Goal: Information Seeking & Learning: Learn about a topic

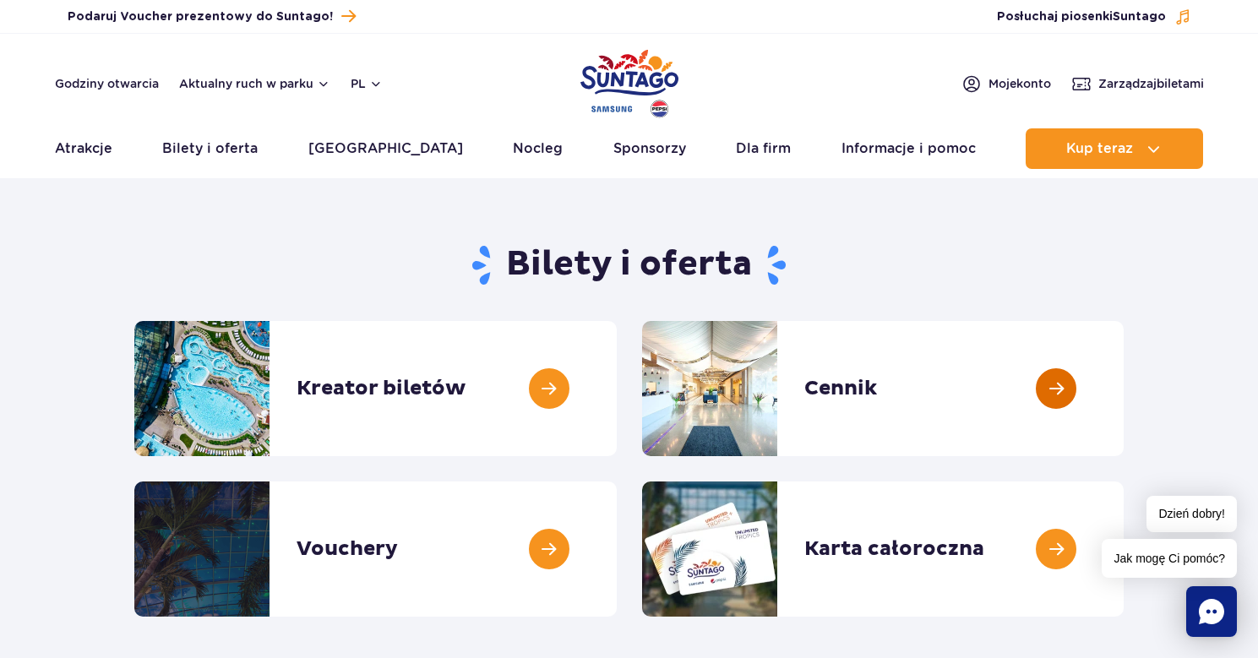
click at [1124, 421] on link at bounding box center [1124, 388] width 0 height 135
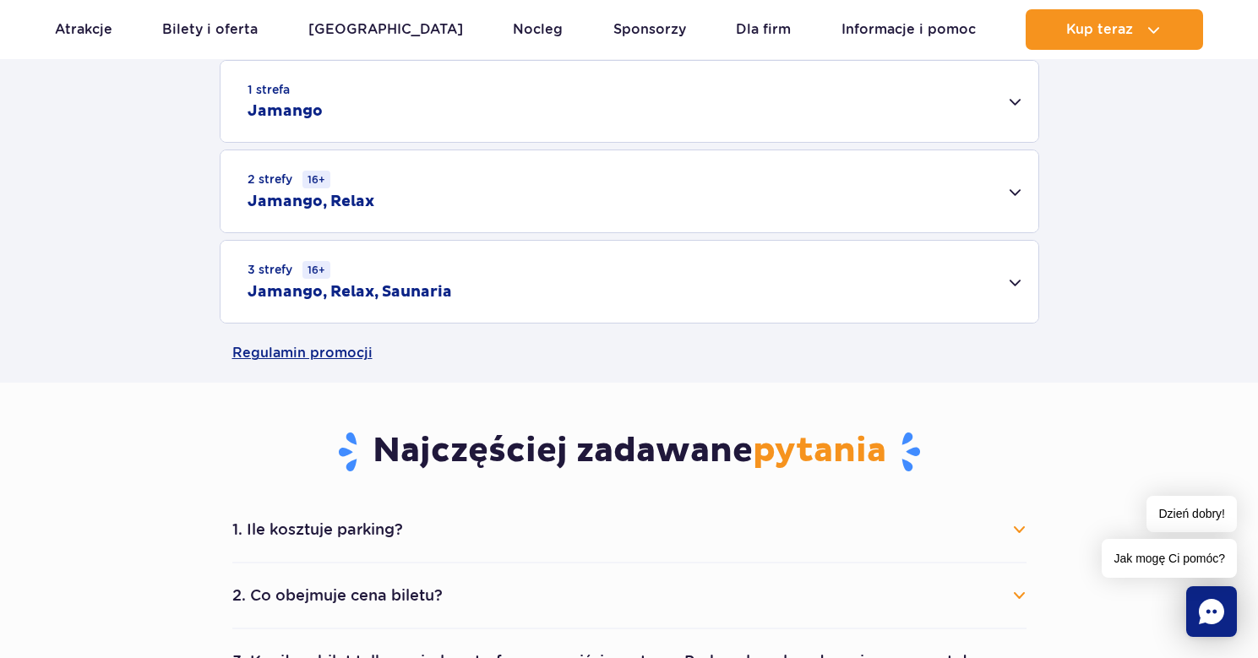
scroll to position [777, 0]
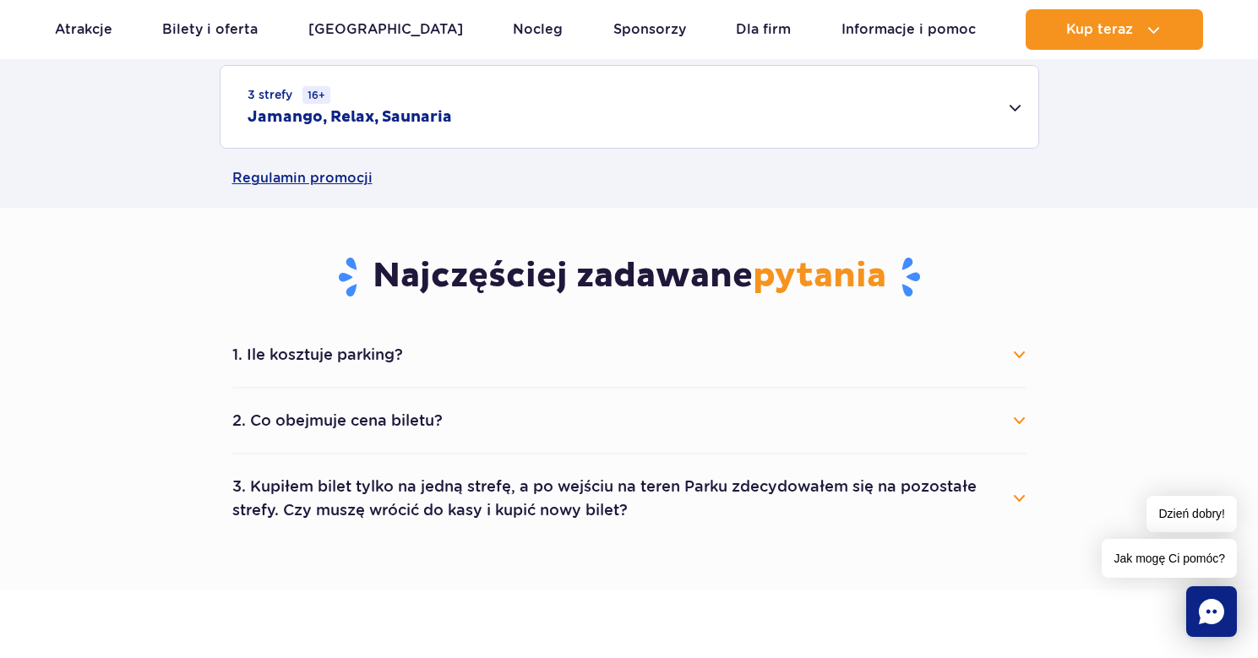
click at [344, 117] on h2 "Jamango, Relax, Saunaria" at bounding box center [350, 117] width 204 height 20
